Goal: Task Accomplishment & Management: Manage account settings

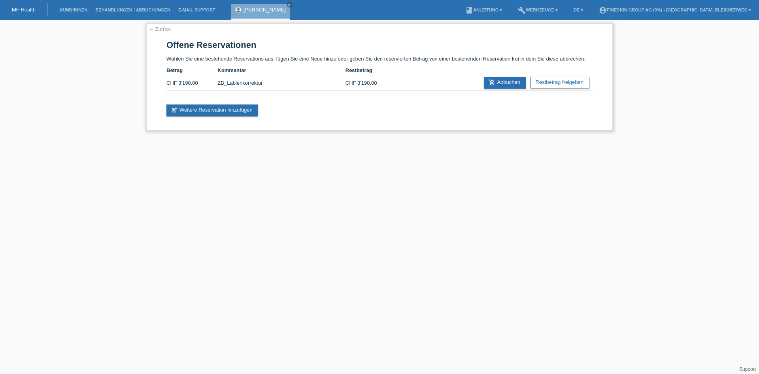
click at [157, 30] on link "← Zurück" at bounding box center [160, 29] width 22 height 6
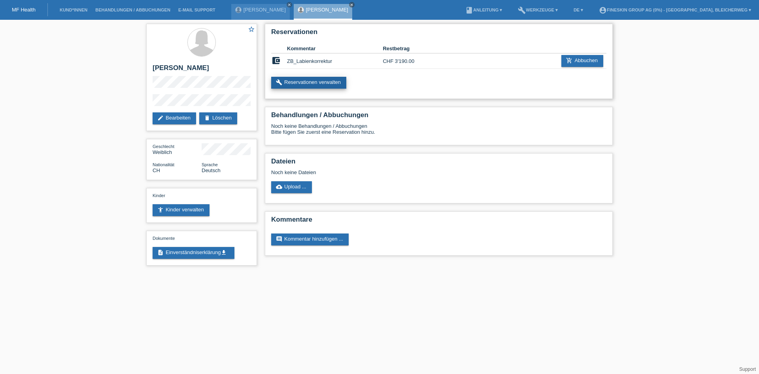
click at [316, 84] on link "build Reservationen verwalten" at bounding box center [308, 83] width 75 height 12
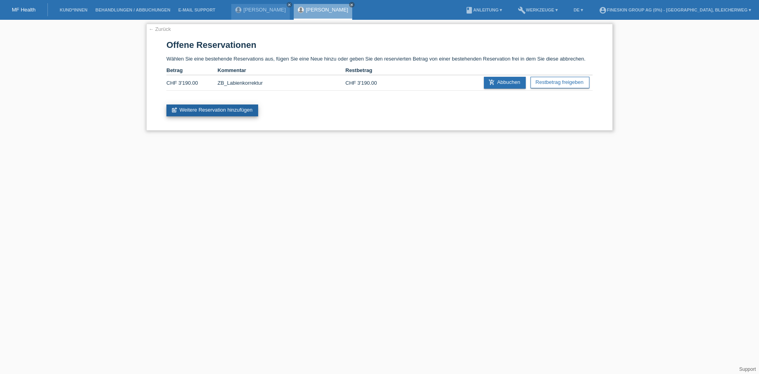
click at [225, 113] on link "post_add Weitere Reservation hinzufügen" at bounding box center [213, 110] width 92 height 12
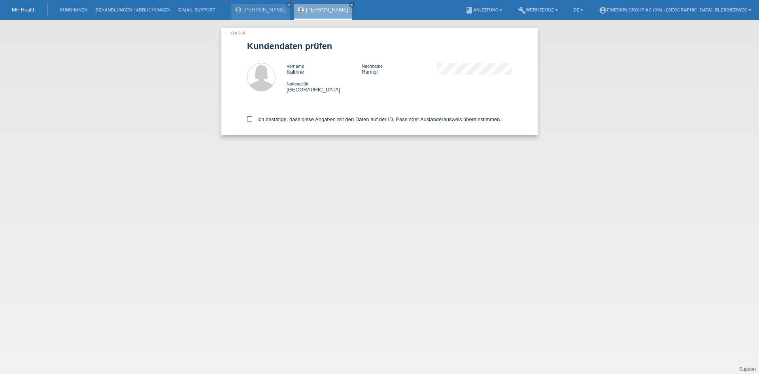
click at [252, 117] on icon at bounding box center [249, 118] width 5 height 5
click at [252, 117] on input "Ich bestätige, dass diese Angaben mit den Daten auf der ID, Pass oder Ausländer…" at bounding box center [249, 118] width 5 height 5
checkbox input "true"
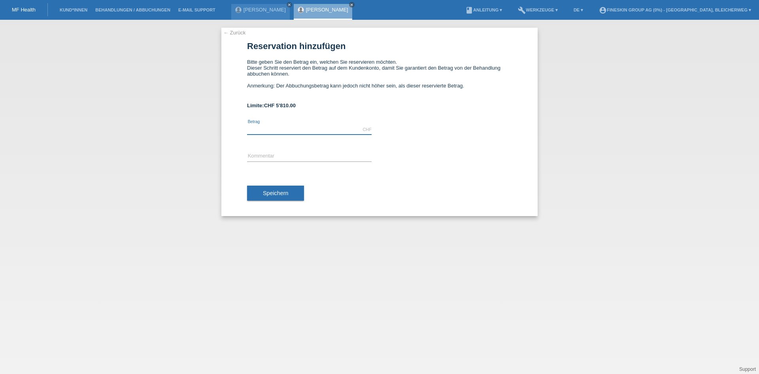
click at [287, 129] on input "text" at bounding box center [309, 130] width 125 height 10
type input "4891.00"
click at [273, 155] on input "text" at bounding box center [309, 157] width 125 height 10
type input "ZB_Labienkorrektur"
click at [270, 191] on span "Speichern" at bounding box center [275, 193] width 25 height 6
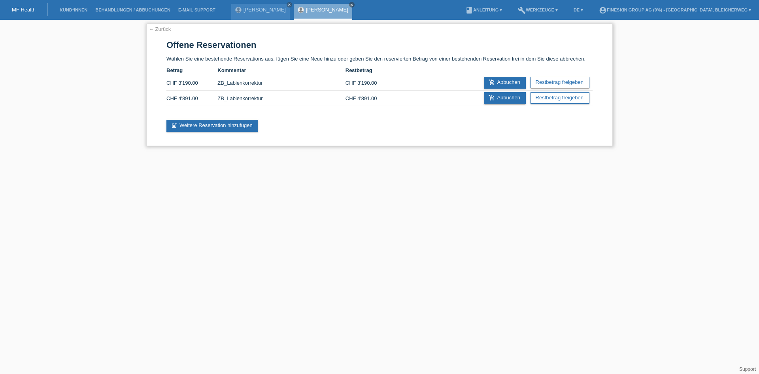
drag, startPoint x: 564, startPoint y: 79, endPoint x: 400, endPoint y: 42, distance: 168.7
click at [564, 79] on link "Restbetrag freigeben" at bounding box center [560, 82] width 59 height 11
